Goal: Navigation & Orientation: Find specific page/section

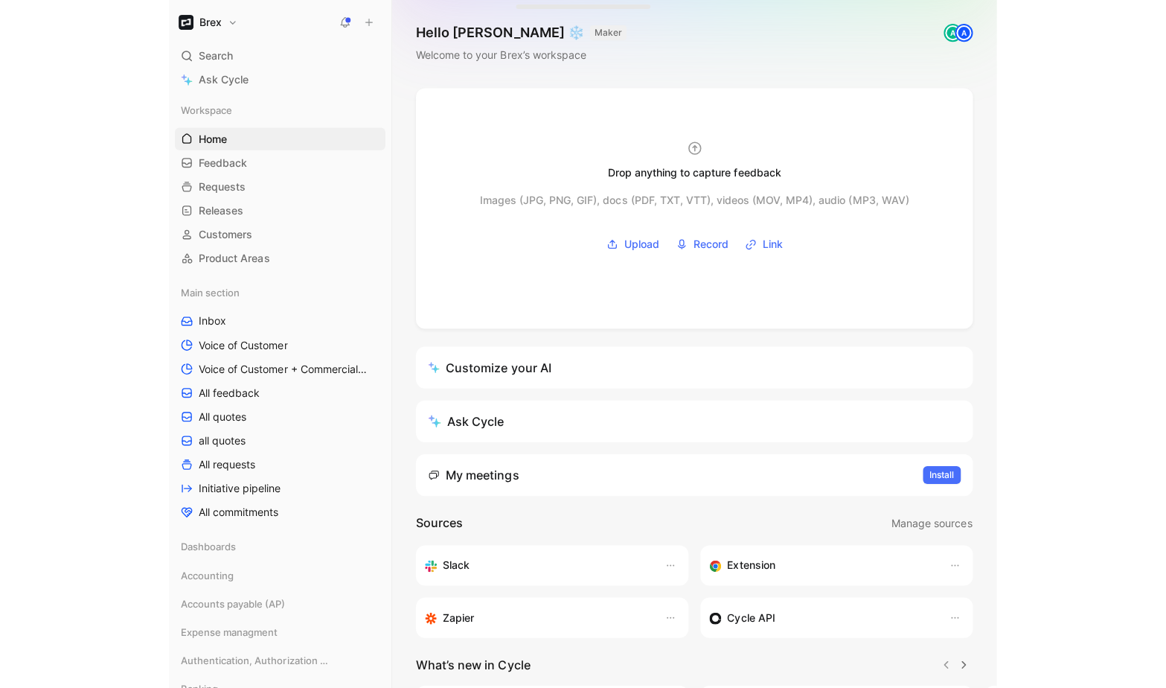
scroll to position [400, 0]
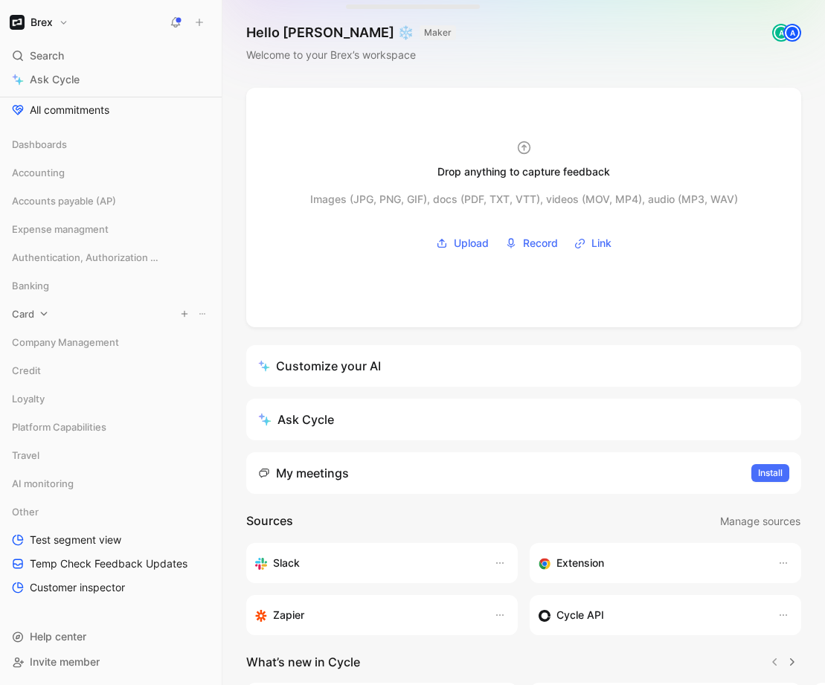
click at [38, 318] on div "Card" at bounding box center [111, 314] width 210 height 22
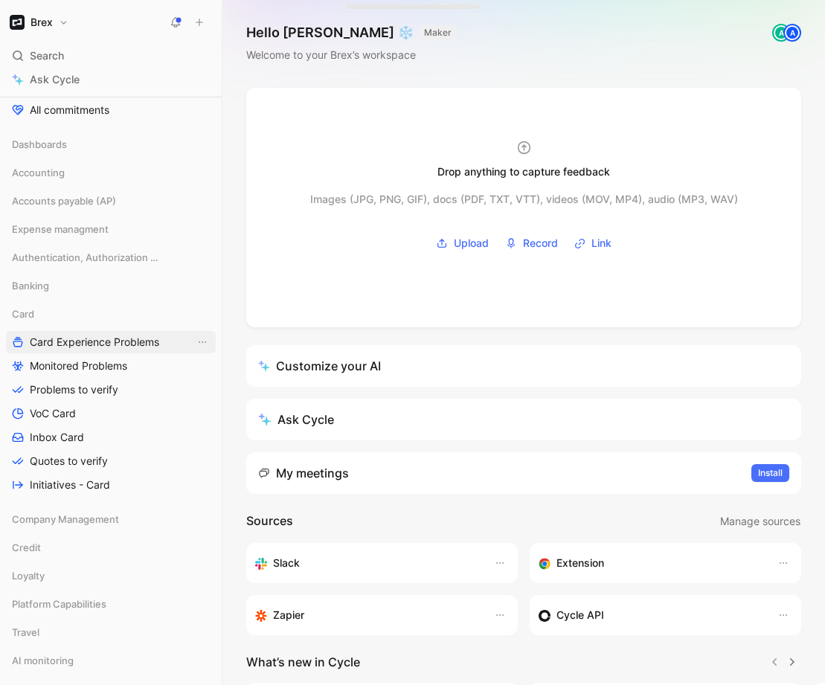
click at [72, 340] on span "Card Experience Problems" at bounding box center [94, 342] width 129 height 15
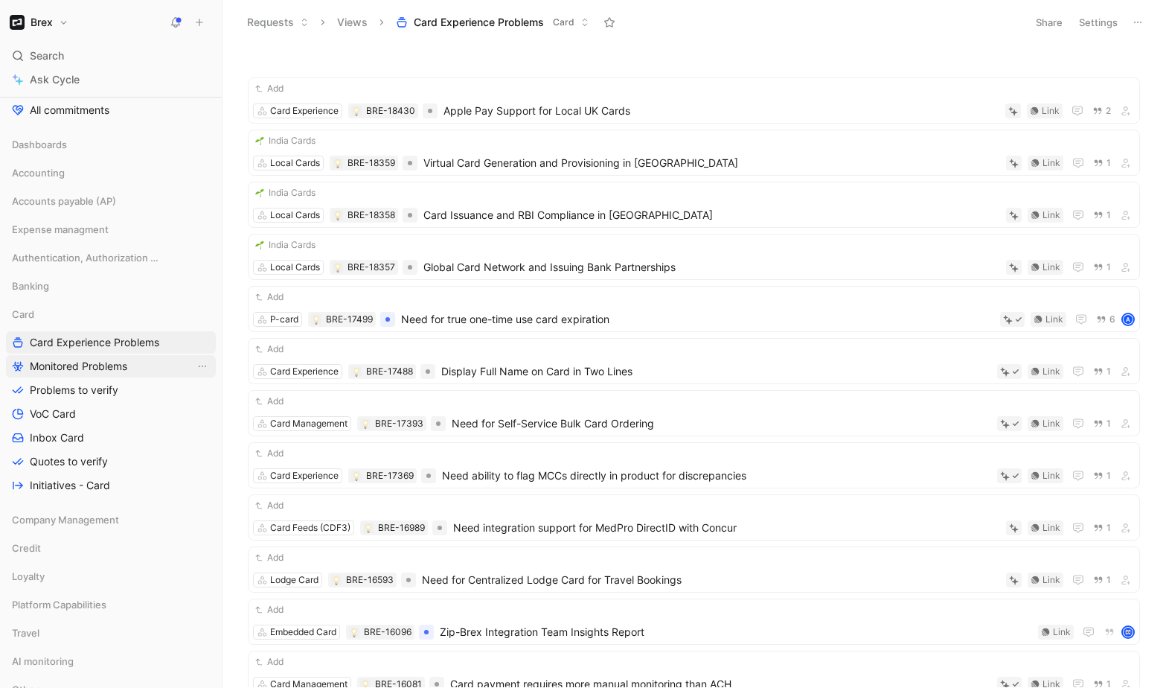
click at [50, 368] on span "Monitored Problems" at bounding box center [78, 366] width 97 height 15
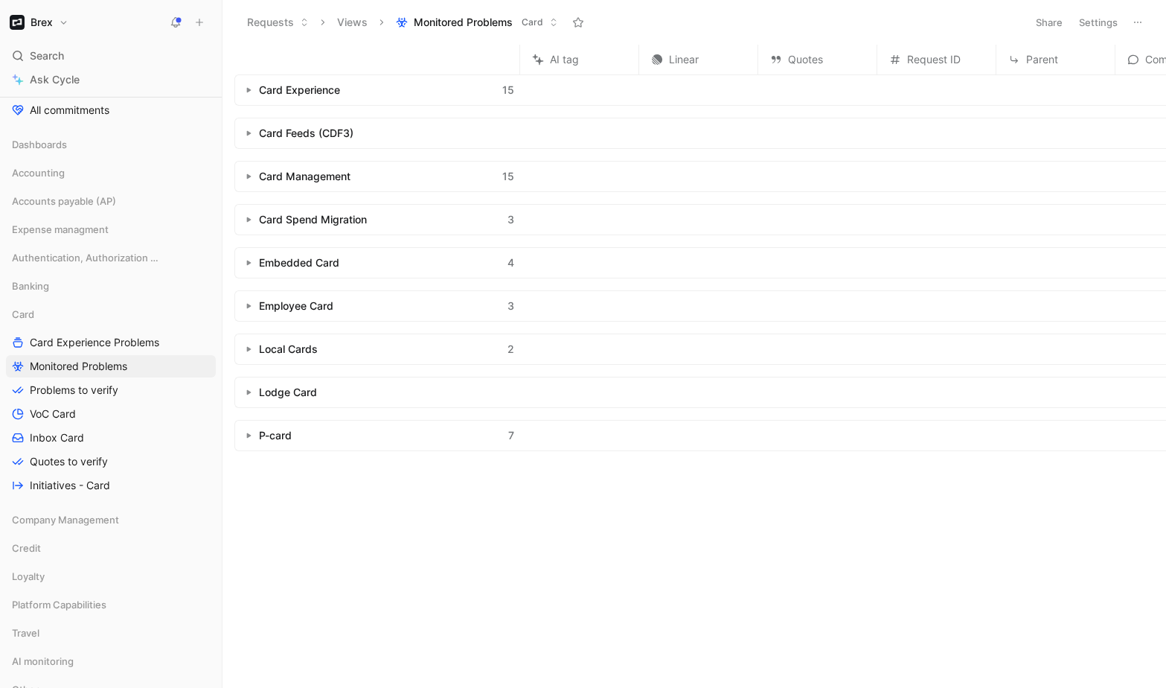
click at [249, 89] on use "button" at bounding box center [249, 90] width 4 height 5
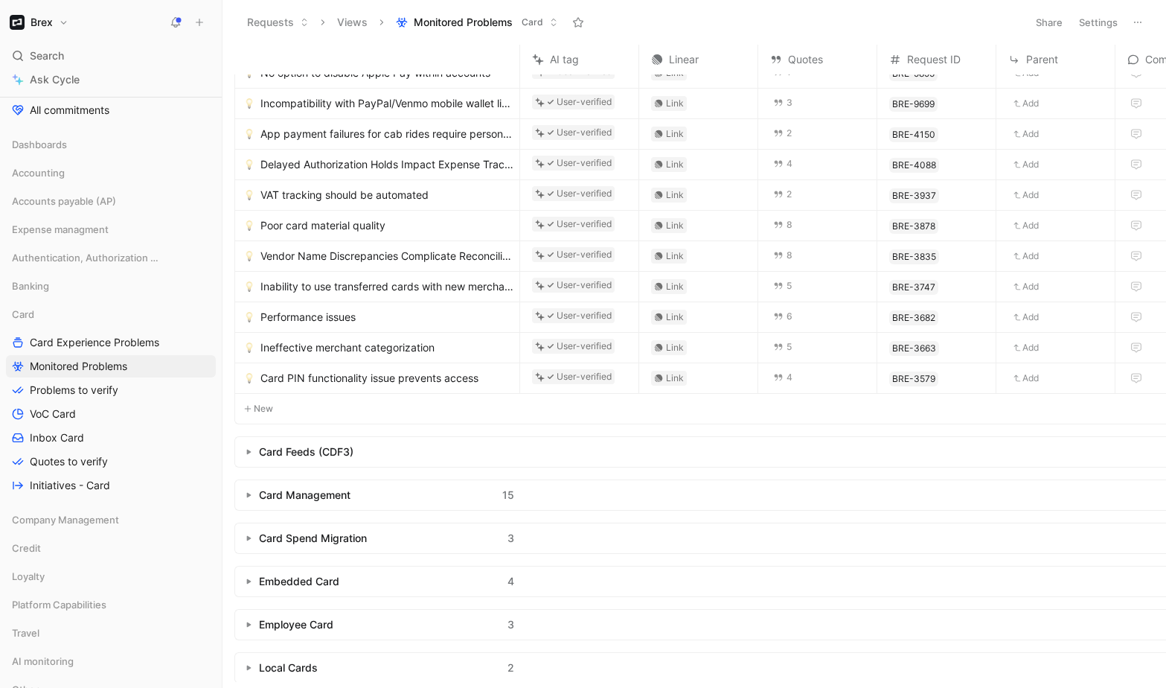
scroll to position [269, 0]
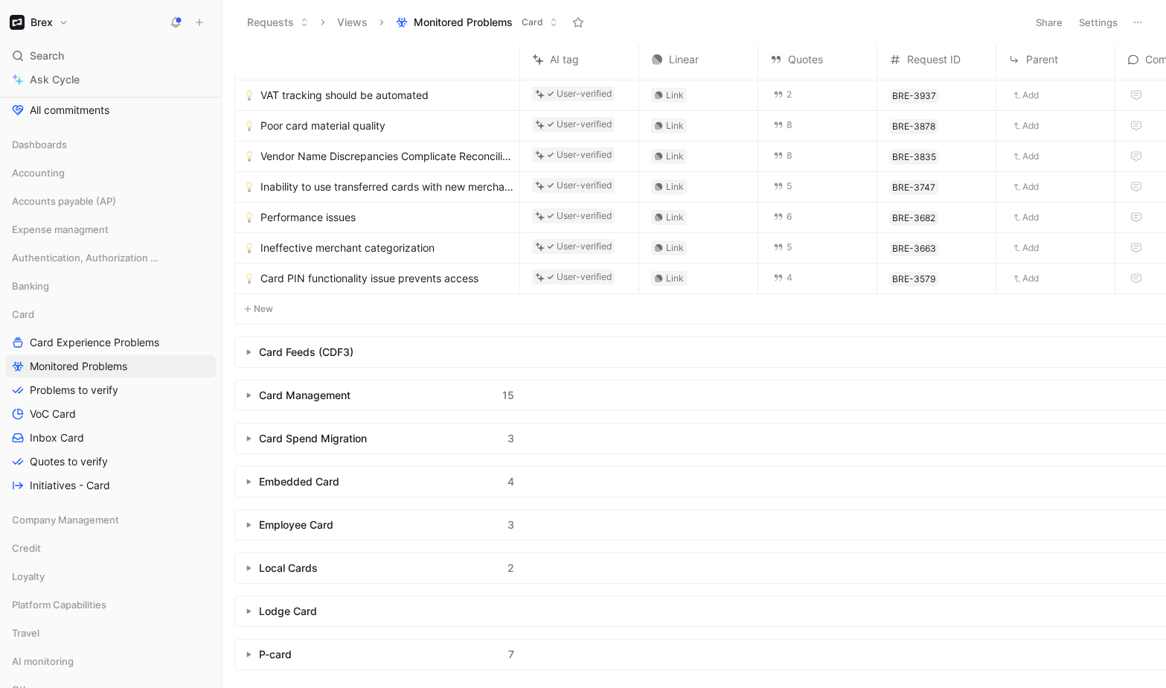
click at [243, 394] on button "button" at bounding box center [248, 395] width 15 height 15
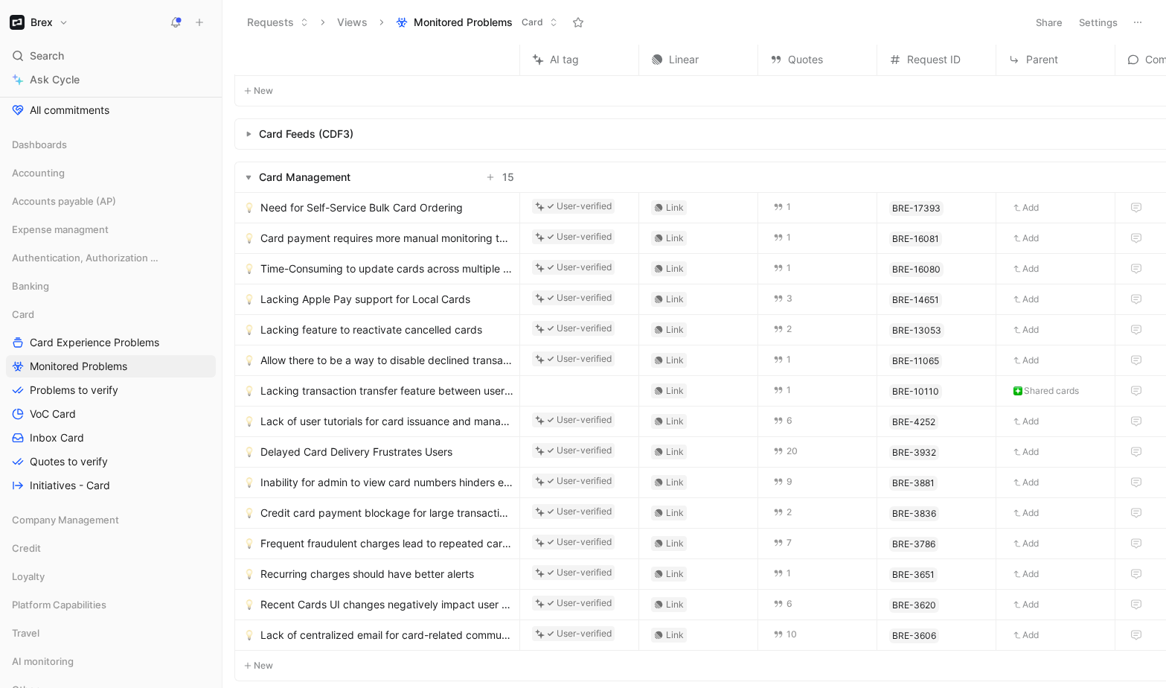
scroll to position [83, 0]
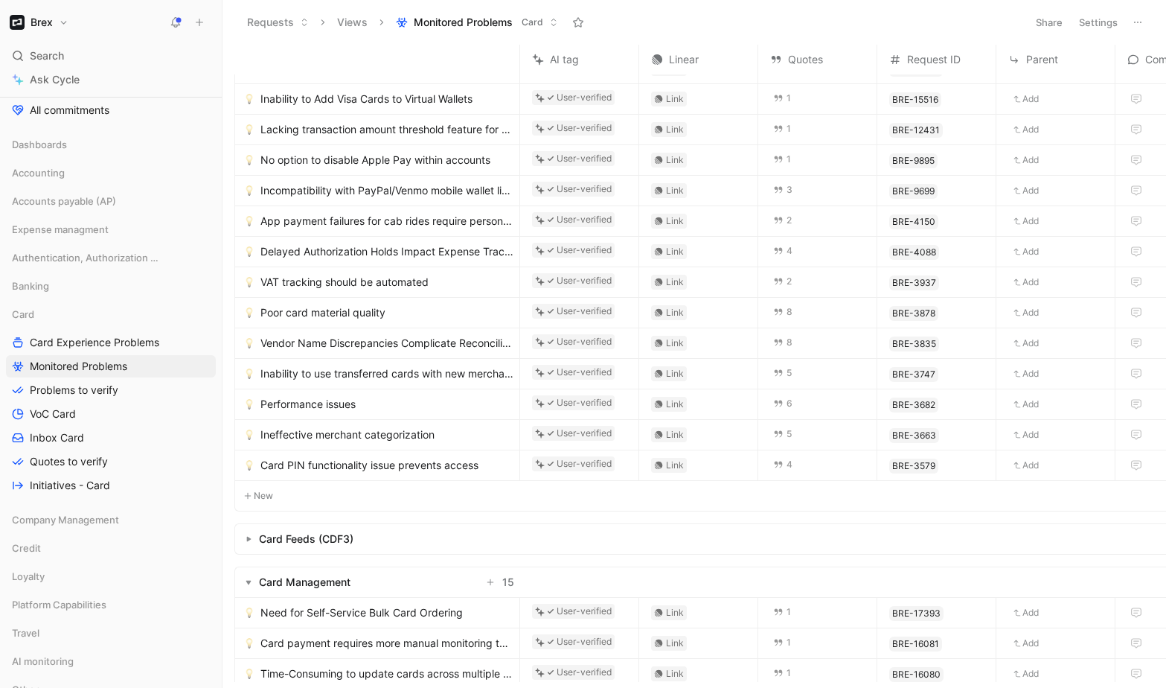
click at [288, 586] on div "Card Management" at bounding box center [305, 582] width 92 height 18
click at [250, 580] on use "button" at bounding box center [248, 582] width 5 height 4
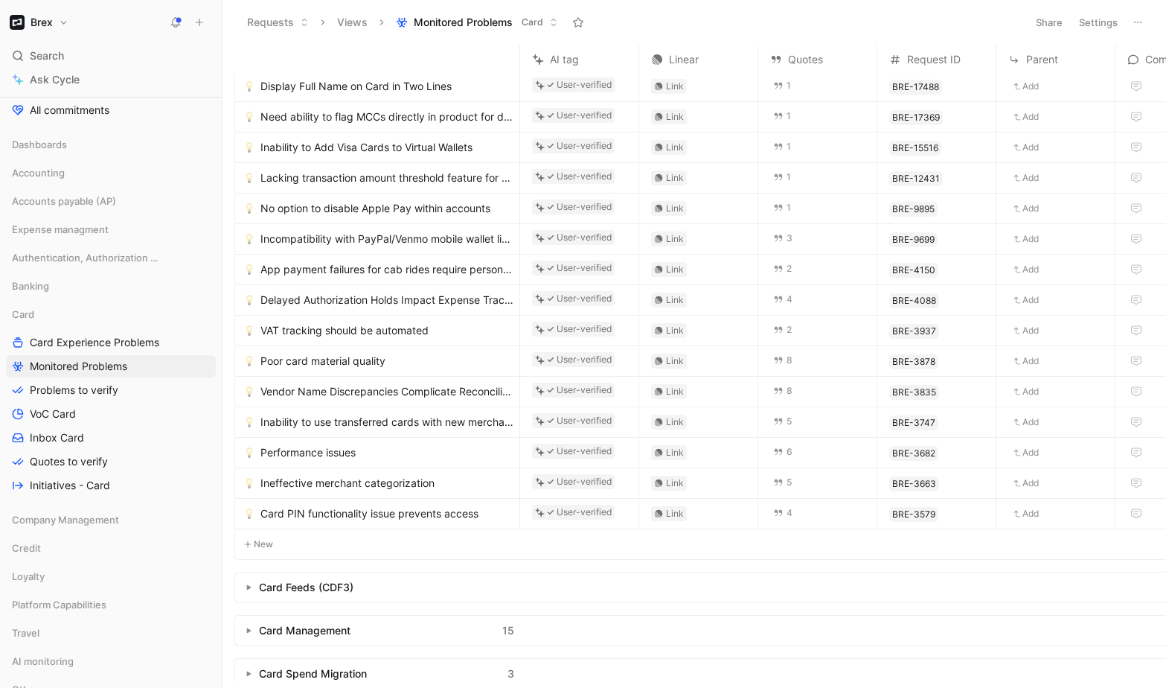
scroll to position [0, 0]
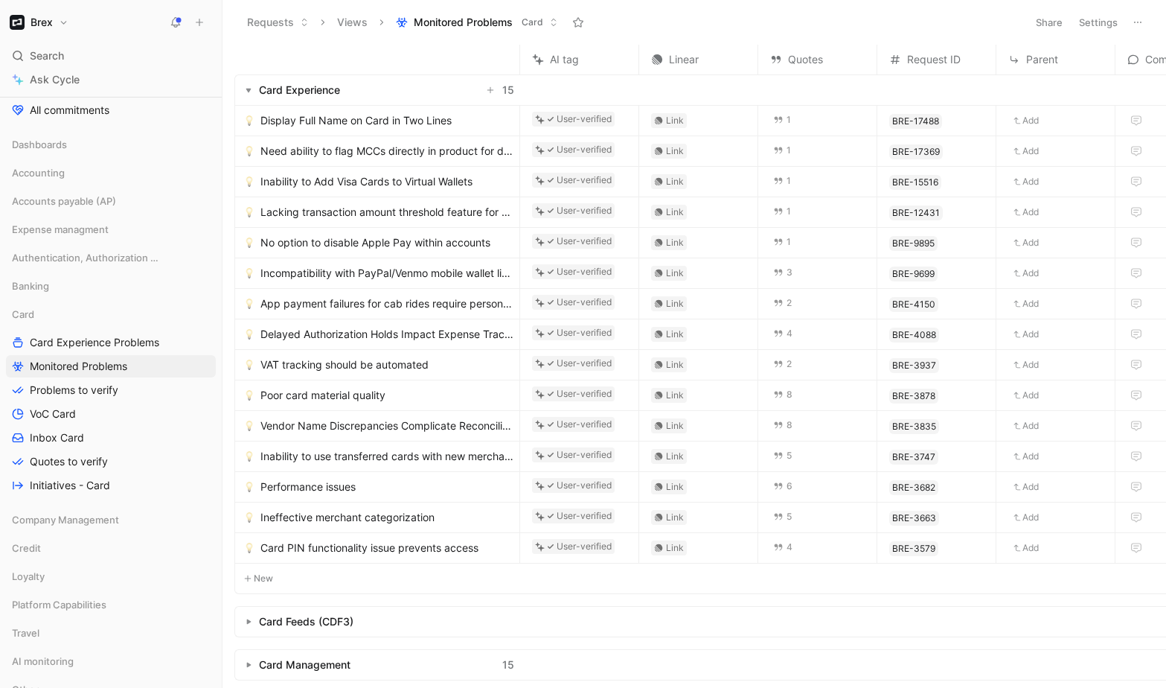
click at [246, 94] on button "button" at bounding box center [248, 90] width 15 height 15
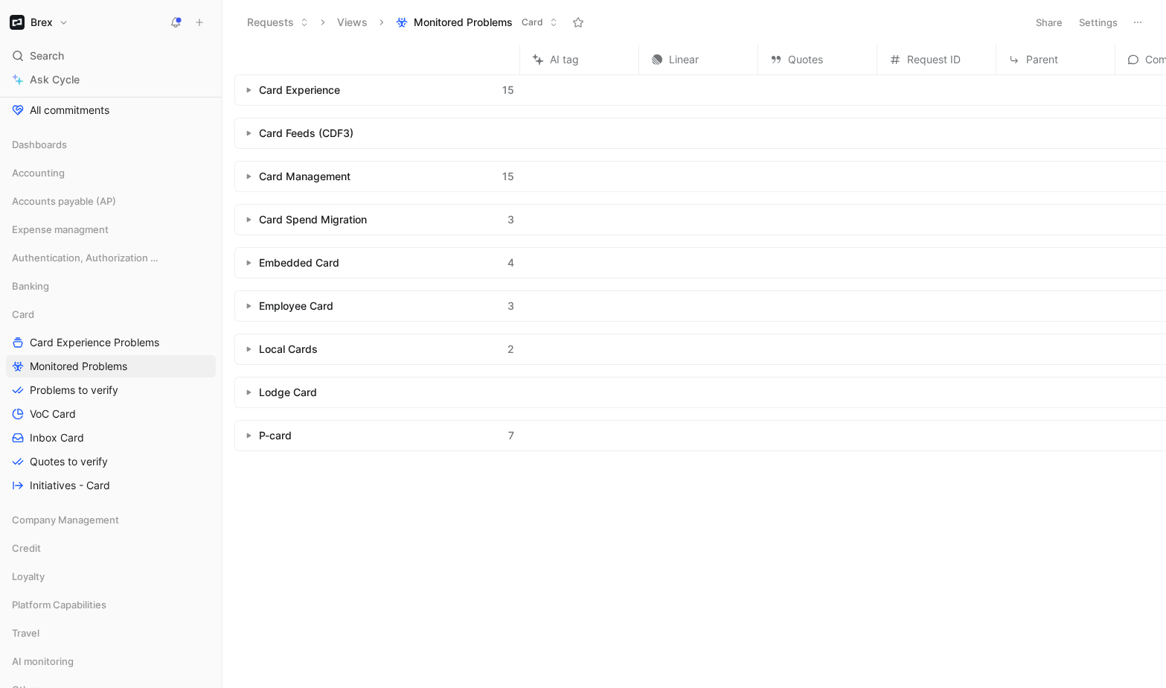
click at [824, 20] on button "Settings" at bounding box center [1098, 22] width 52 height 21
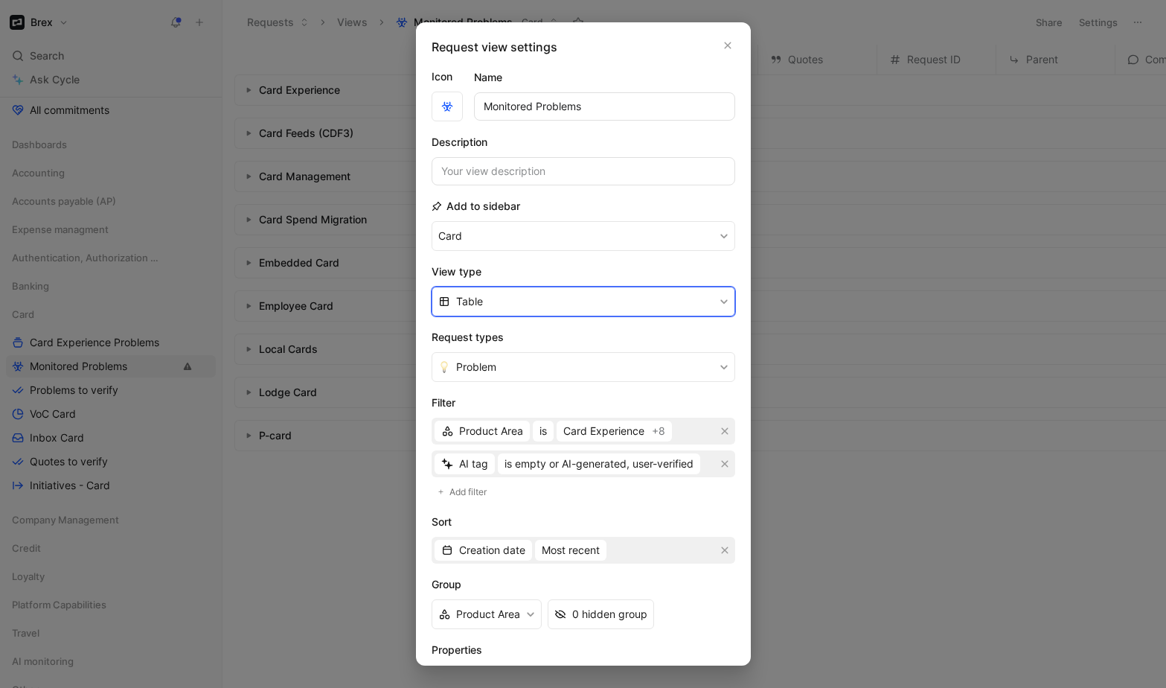
click at [509, 307] on button "Table" at bounding box center [584, 301] width 304 height 30
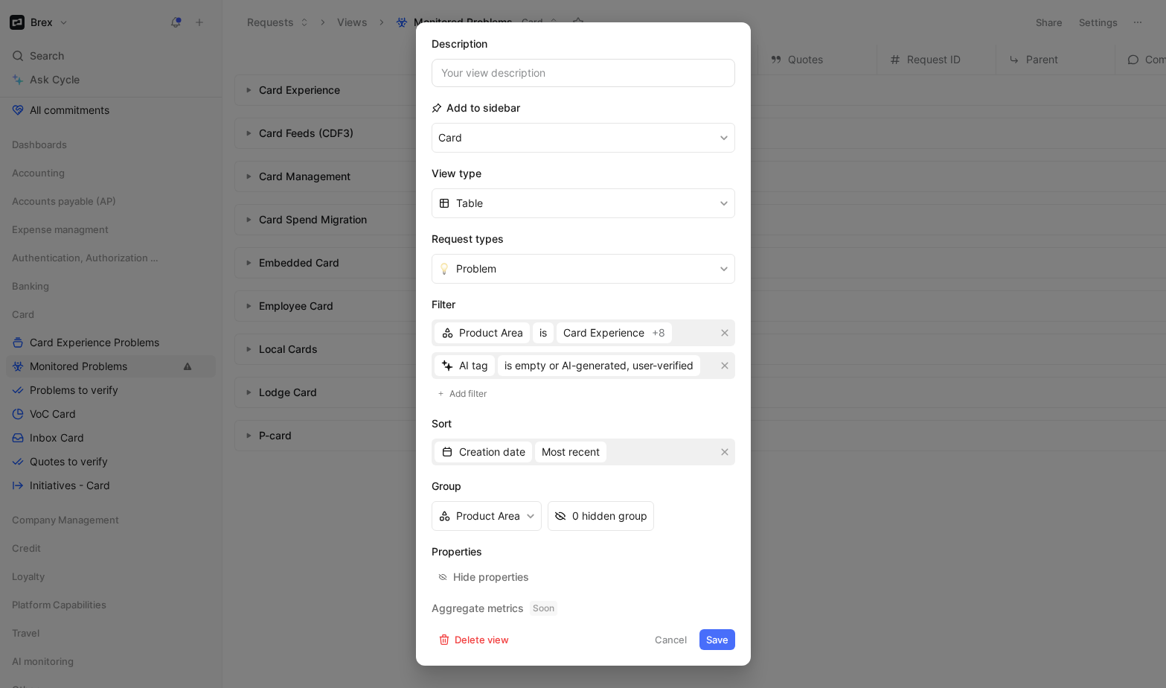
click at [812, 23] on div at bounding box center [583, 344] width 1166 height 688
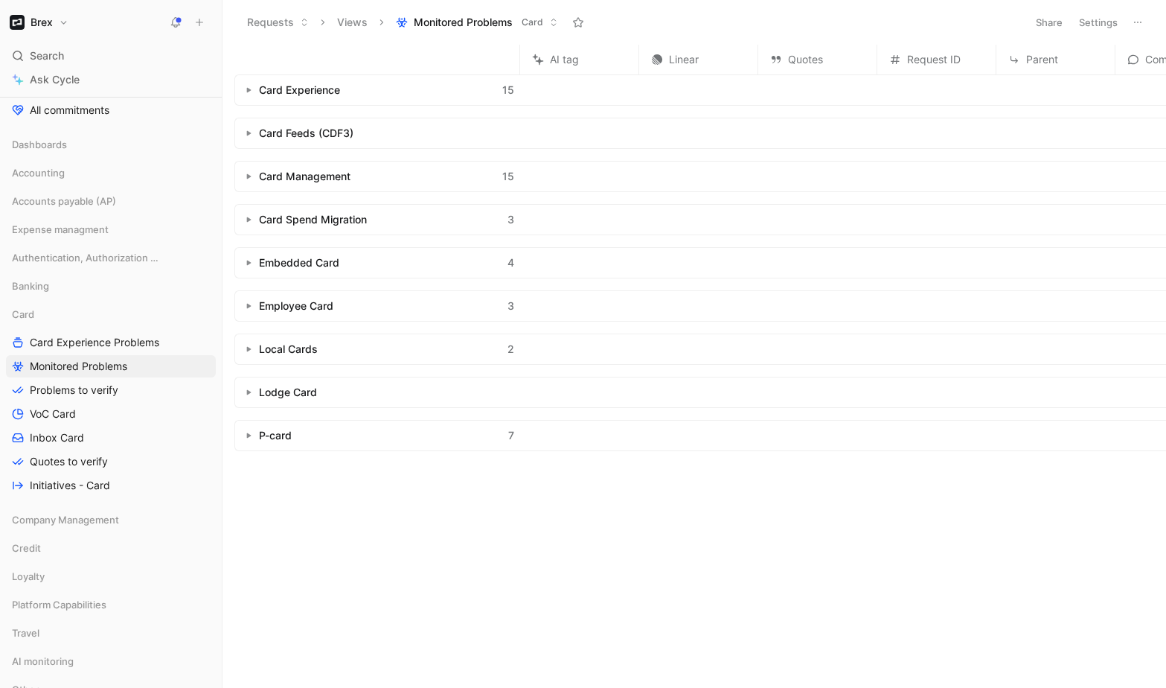
click at [249, 180] on button "button" at bounding box center [248, 176] width 15 height 15
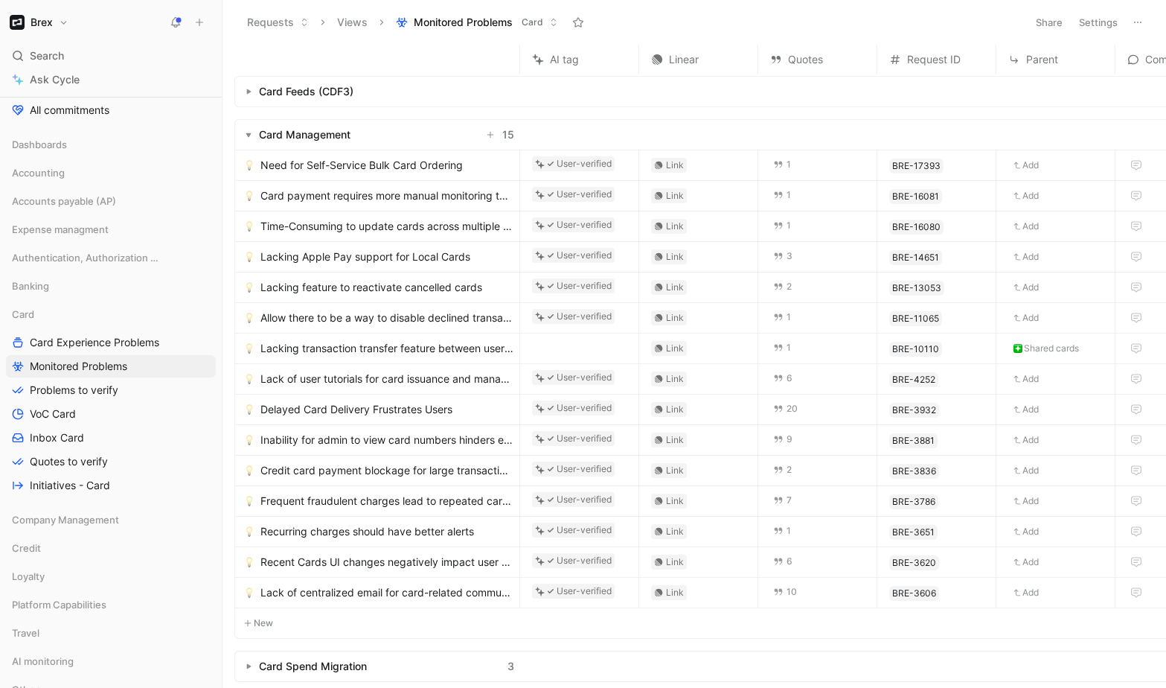
scroll to position [48, 0]
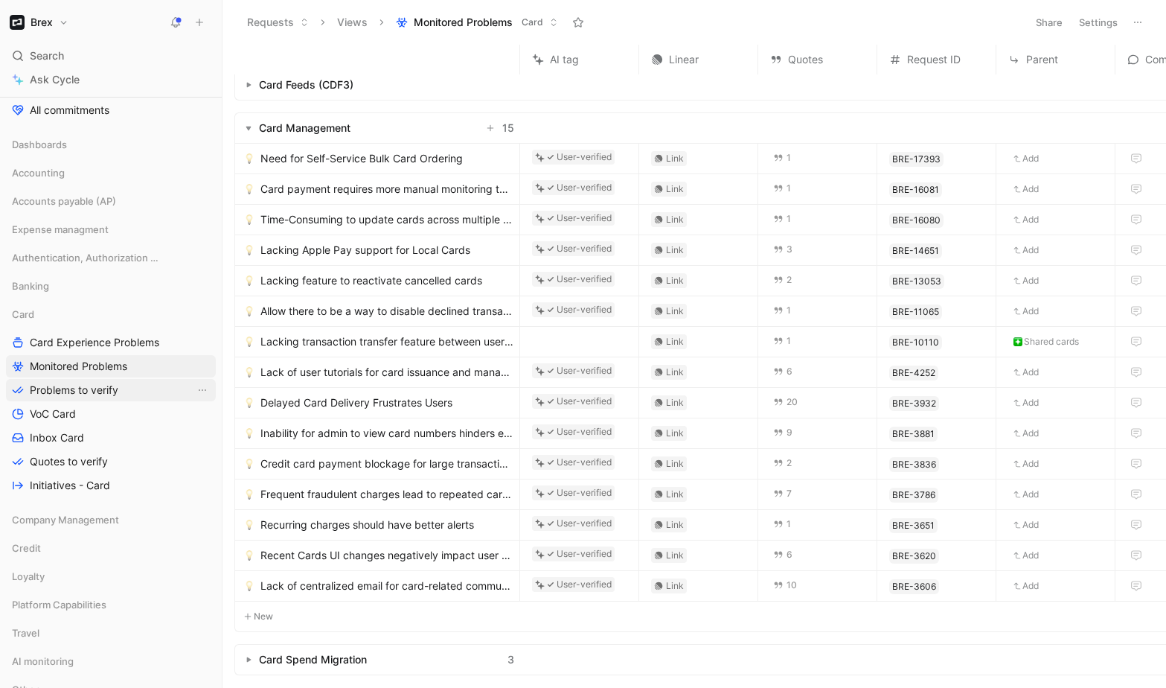
click at [92, 387] on span "Problems to verify" at bounding box center [74, 389] width 89 height 15
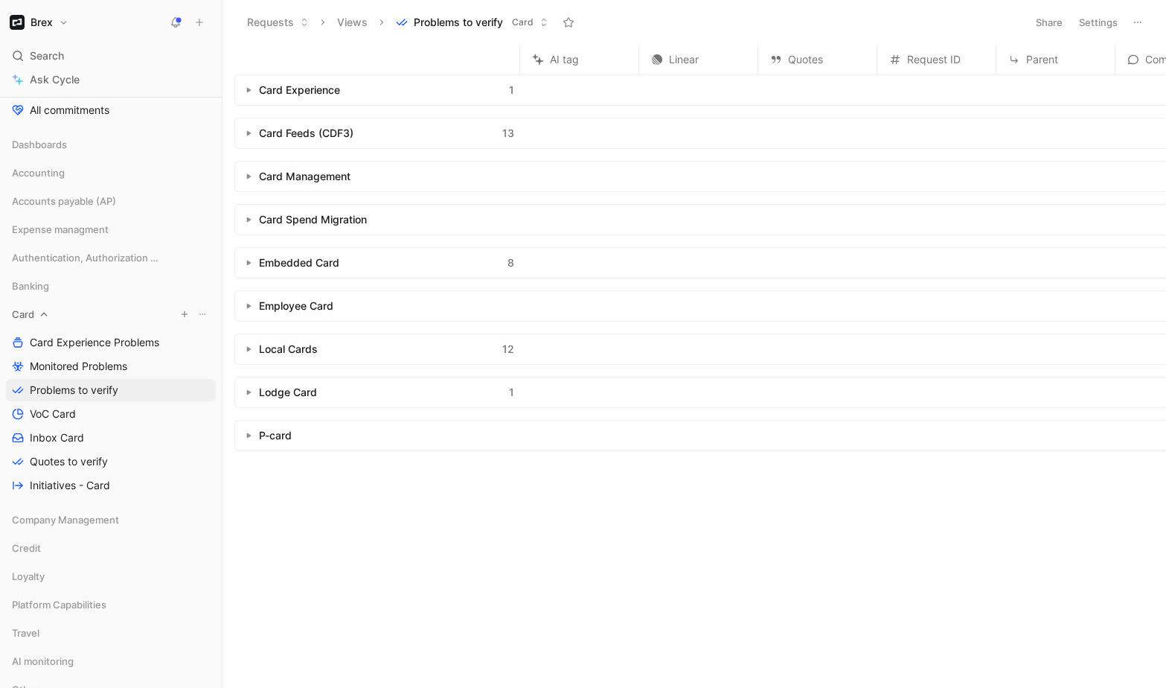
click at [201, 316] on icon at bounding box center [202, 314] width 9 height 9
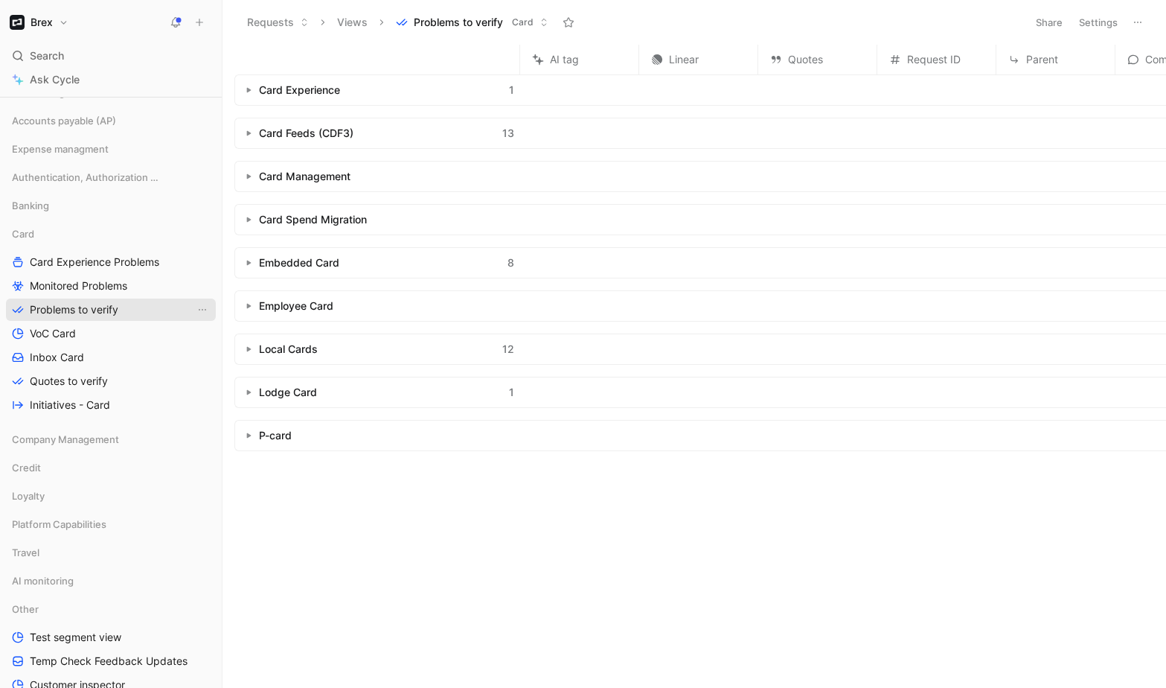
scroll to position [485, 0]
click at [92, 289] on link "Monitored Problems" at bounding box center [111, 281] width 210 height 22
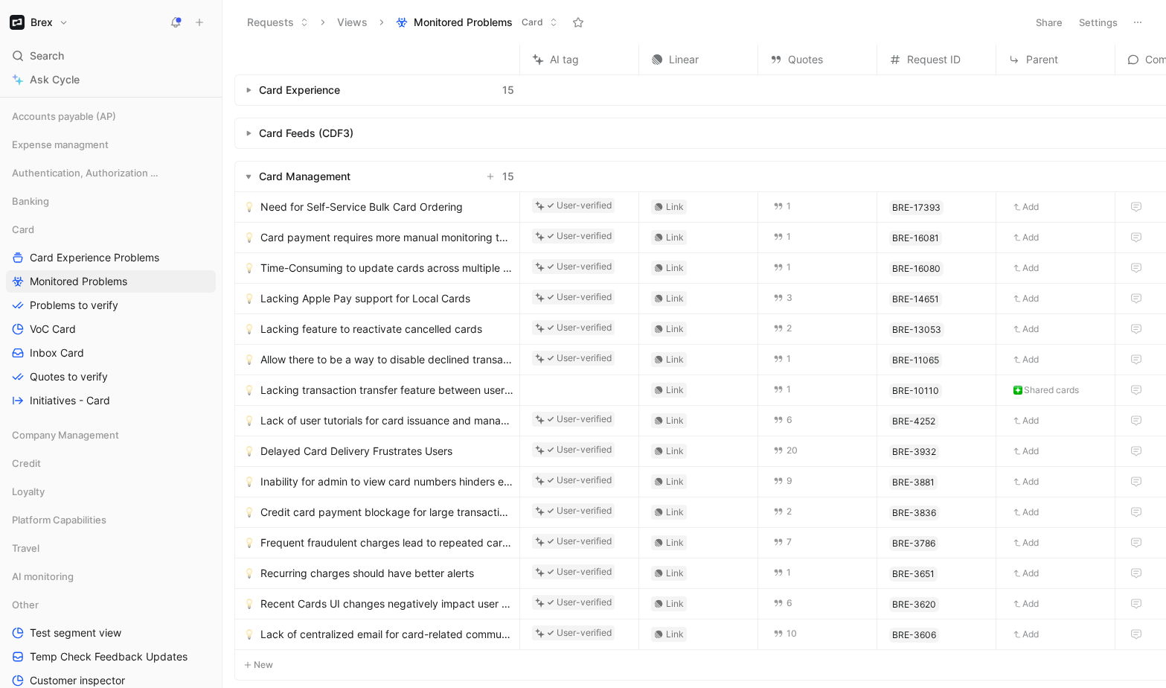
click at [248, 173] on button "button" at bounding box center [248, 176] width 15 height 15
